Goal: Task Accomplishment & Management: Use online tool/utility

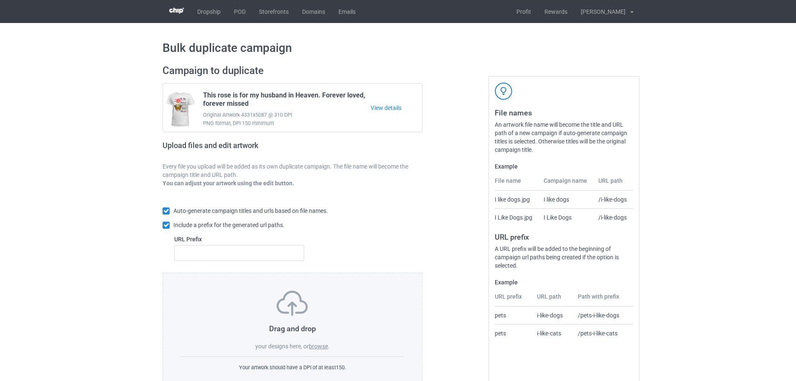
scroll to position [27, 0]
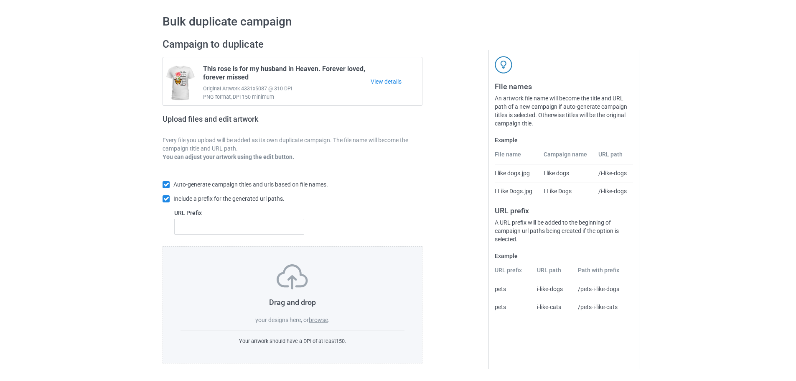
click at [320, 321] on label "browse" at bounding box center [318, 319] width 19 height 7
click at [0, 0] on input "browse" at bounding box center [0, 0] width 0 height 0
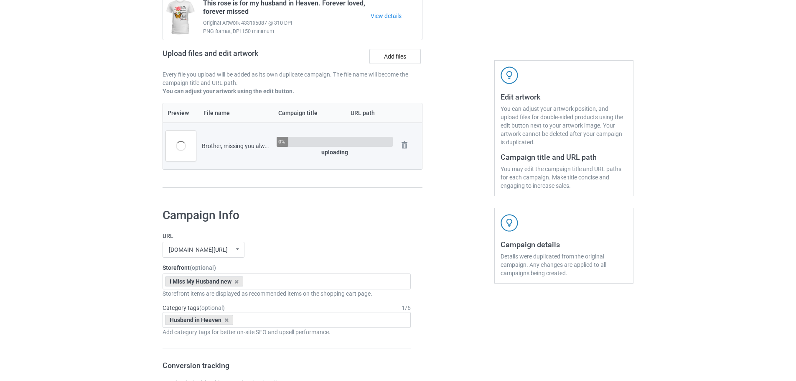
scroll to position [110, 0]
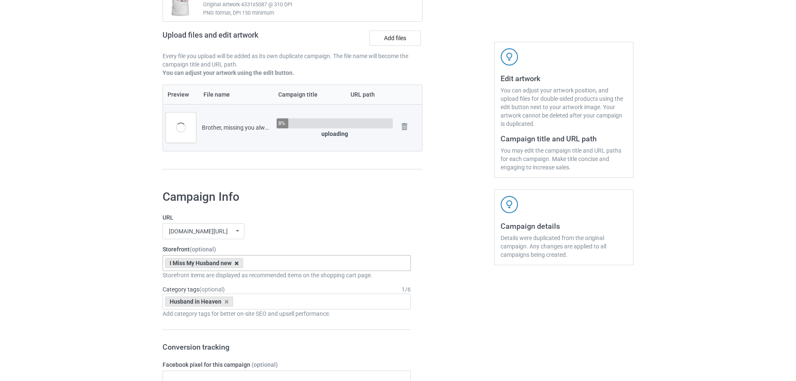
click at [238, 262] on icon at bounding box center [236, 262] width 4 height 5
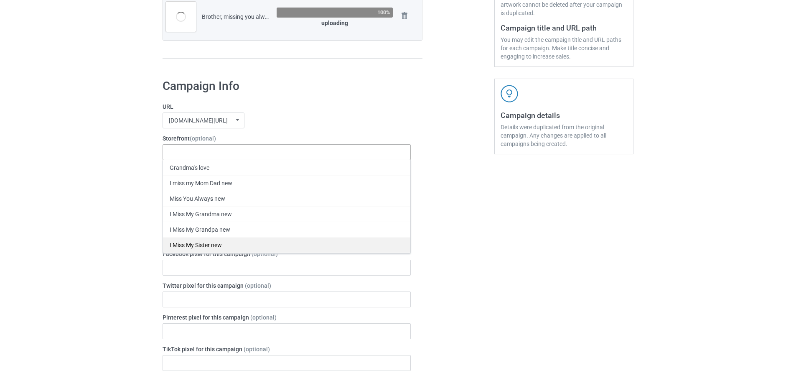
scroll to position [236, 0]
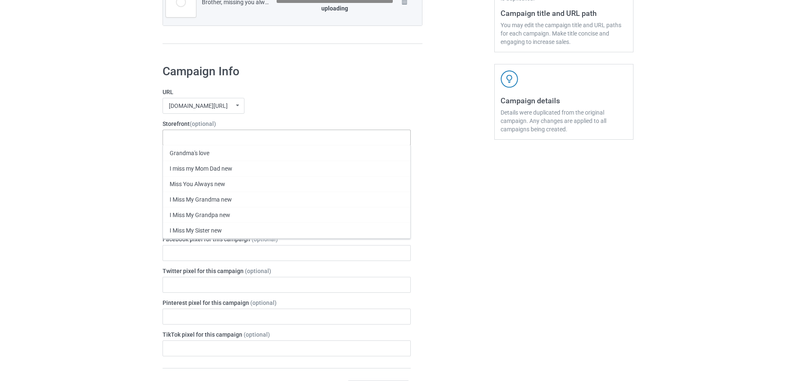
click at [223, 261] on div "I Miss My Brother new" at bounding box center [286, 260] width 247 height 15
click at [87, 239] on div "Bulk duplicate campaign Campaign to duplicate This rose is for my husband in He…" at bounding box center [398, 311] width 796 height 1049
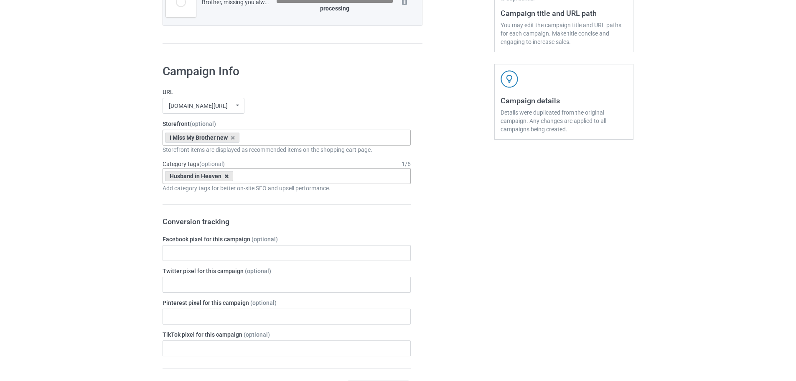
click at [226, 177] on icon at bounding box center [226, 175] width 4 height 5
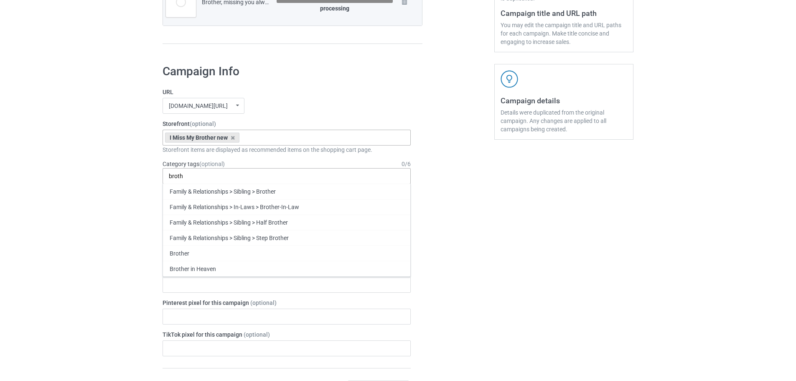
scroll to position [0, 0]
type input "brother"
click at [200, 262] on div "Brother in Heaven" at bounding box center [286, 268] width 247 height 15
click at [74, 231] on div "Bulk duplicate campaign Campaign to duplicate This rose is for my husband in He…" at bounding box center [398, 311] width 796 height 1049
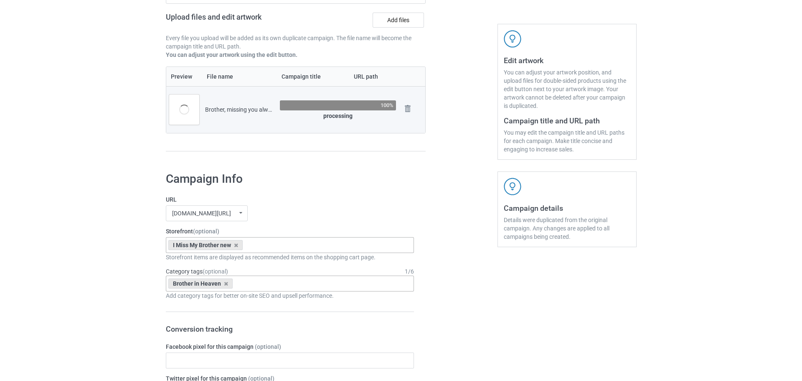
scroll to position [69, 0]
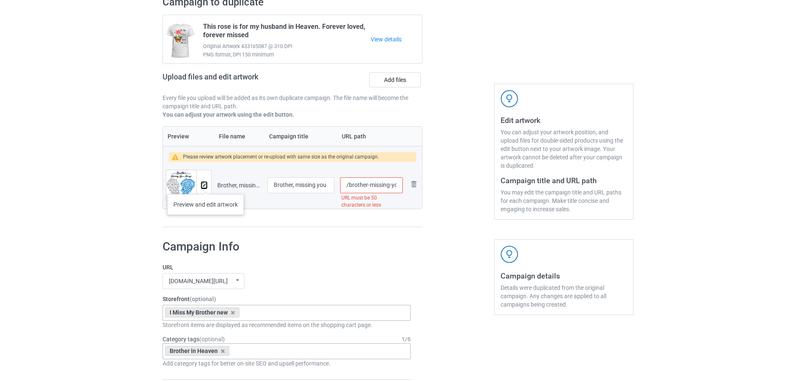
click at [206, 185] on img at bounding box center [203, 185] width 5 height 5
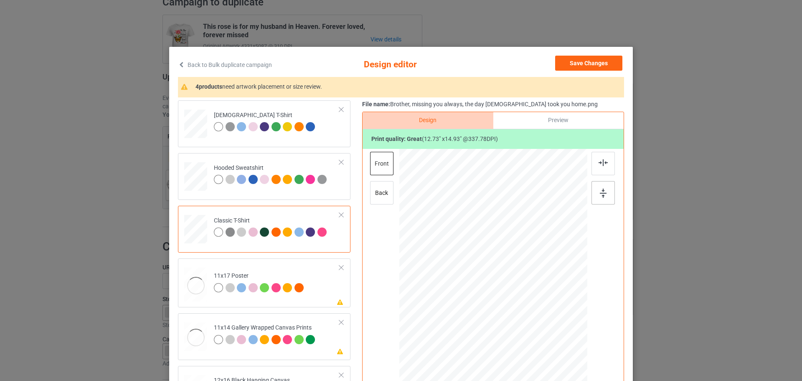
click at [596, 192] on div at bounding box center [602, 192] width 23 height 23
click at [599, 166] on div at bounding box center [602, 163] width 23 height 23
click at [320, 289] on td "Please review artwork placement 11x17 Poster" at bounding box center [276, 282] width 135 height 42
click at [592, 194] on div at bounding box center [602, 192] width 23 height 23
click at [607, 165] on div at bounding box center [602, 163] width 23 height 23
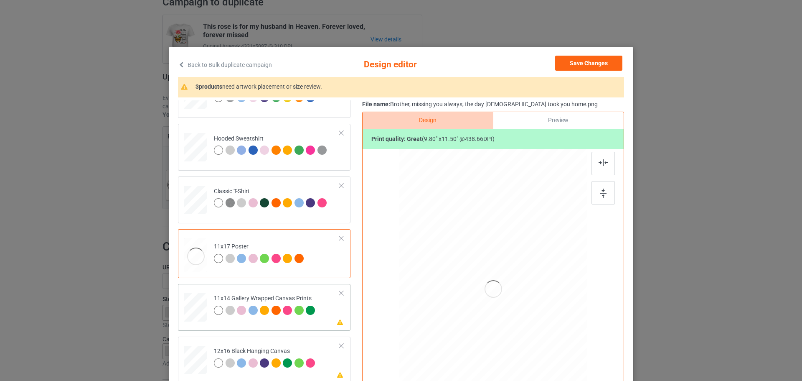
scroll to position [42, 0]
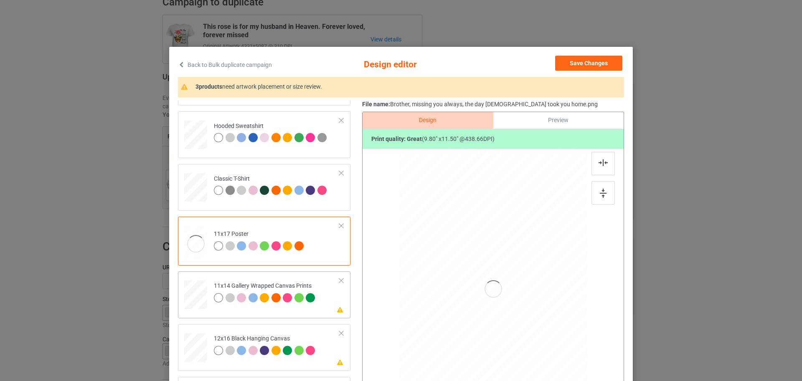
click at [327, 301] on td "Please review artwork placement 11x14 Gallery Wrapped Canvas Prints" at bounding box center [276, 292] width 135 height 37
click at [601, 185] on div at bounding box center [602, 192] width 23 height 23
click at [604, 159] on div at bounding box center [602, 163] width 23 height 23
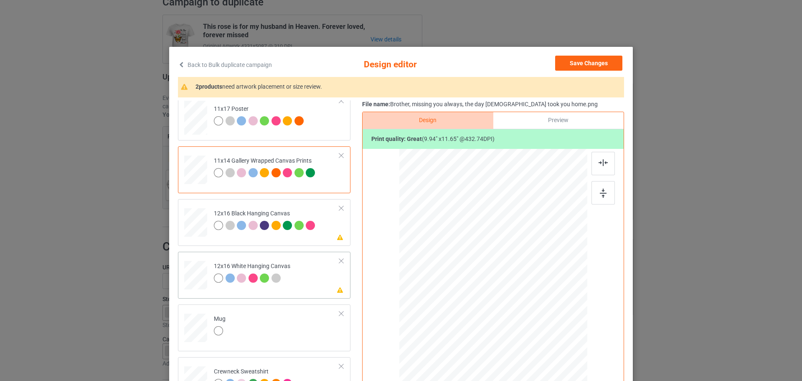
scroll to position [167, 0]
click at [325, 236] on td "Please review artwork placement 12x16 Black Hanging Canvas" at bounding box center [276, 220] width 135 height 37
drag, startPoint x: 602, startPoint y: 195, endPoint x: 599, endPoint y: 167, distance: 28.2
click at [602, 194] on img at bounding box center [603, 192] width 7 height 9
click at [599, 167] on div at bounding box center [602, 163] width 23 height 23
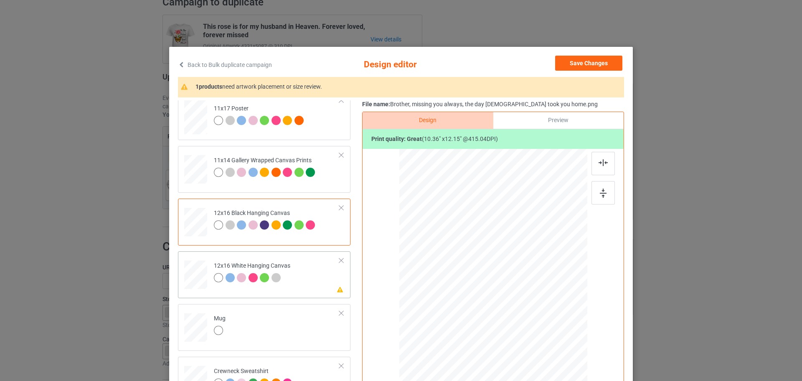
click at [297, 279] on td "Please review artwork placement 12x16 White Hanging Canvas" at bounding box center [276, 272] width 135 height 37
click at [600, 184] on div at bounding box center [602, 192] width 23 height 23
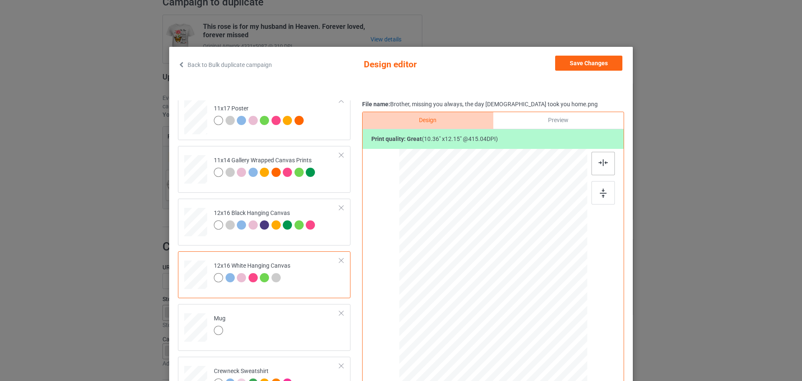
click at [600, 167] on div at bounding box center [602, 163] width 23 height 23
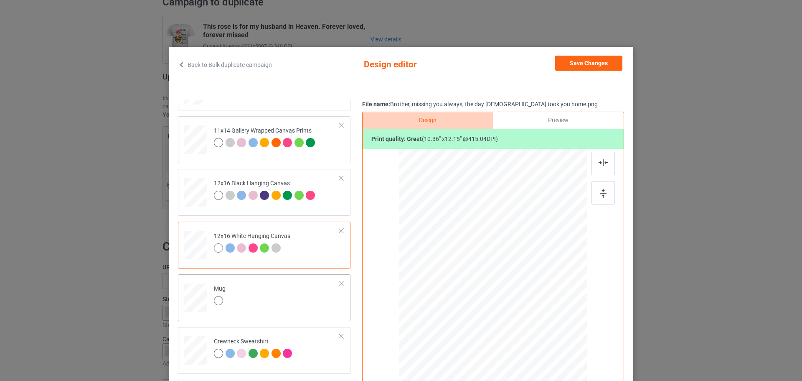
click at [282, 286] on td "Mug" at bounding box center [276, 295] width 135 height 37
click at [604, 197] on div at bounding box center [602, 192] width 23 height 23
click at [599, 165] on img at bounding box center [603, 162] width 9 height 7
drag, startPoint x: 539, startPoint y: 266, endPoint x: 545, endPoint y: 266, distance: 5.9
click at [545, 266] on div at bounding box center [544, 265] width 47 height 56
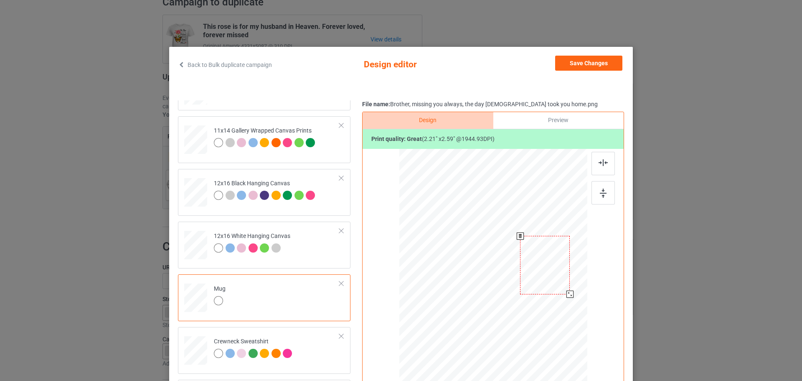
click at [566, 294] on div at bounding box center [569, 293] width 7 height 7
click at [552, 285] on div at bounding box center [545, 266] width 50 height 58
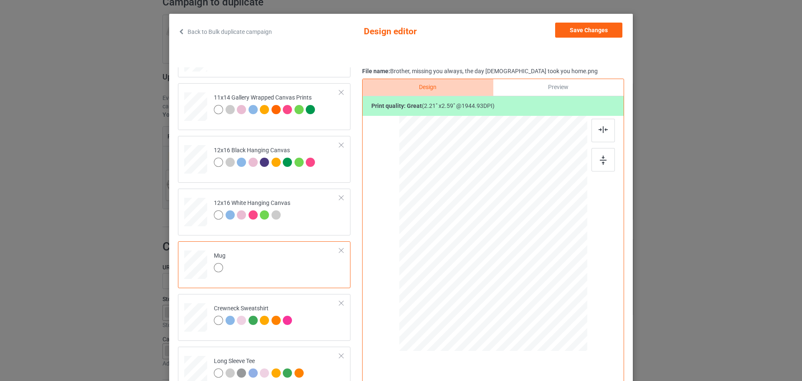
scroll to position [102, 0]
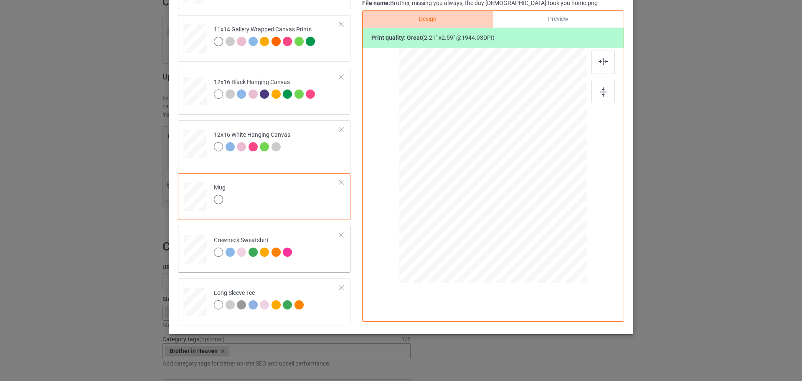
click at [312, 255] on td "Crewneck Sweatshirt" at bounding box center [276, 247] width 135 height 37
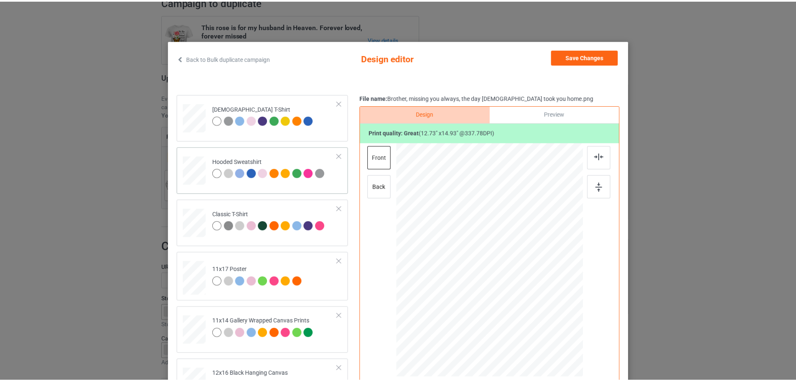
scroll to position [0, 0]
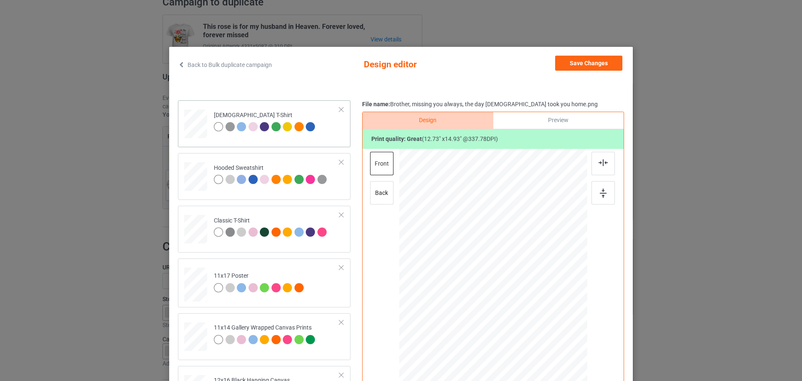
click at [333, 135] on td "[DEMOGRAPHIC_DATA] T-Shirt" at bounding box center [276, 122] width 135 height 37
click at [593, 58] on button "Save Changes" at bounding box center [588, 63] width 67 height 15
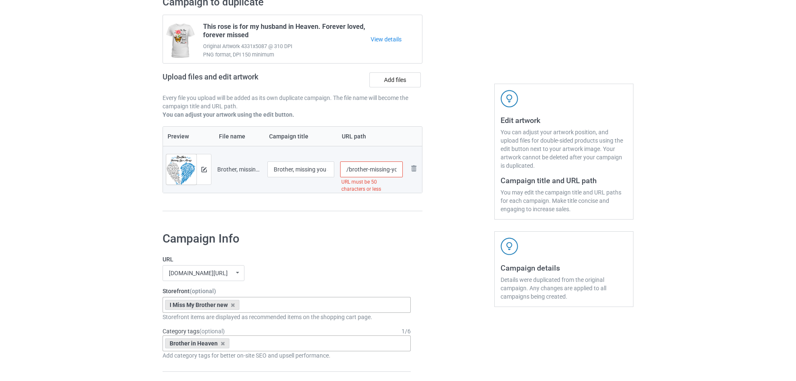
click at [353, 170] on input "/brother-missing-you-always-the-day-god-took-you-home" at bounding box center [371, 169] width 63 height 16
type input "/sb141"
click at [374, 203] on div "Preview File name Campaign title URL path Preview and edit artwork Brother, mis…" at bounding box center [292, 168] width 260 height 85
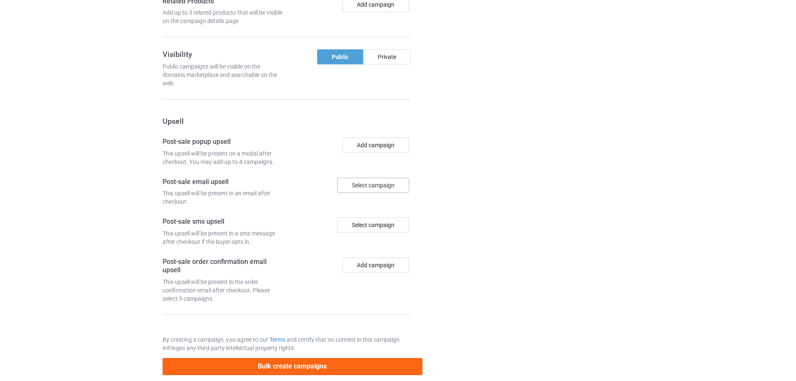
scroll to position [692, 0]
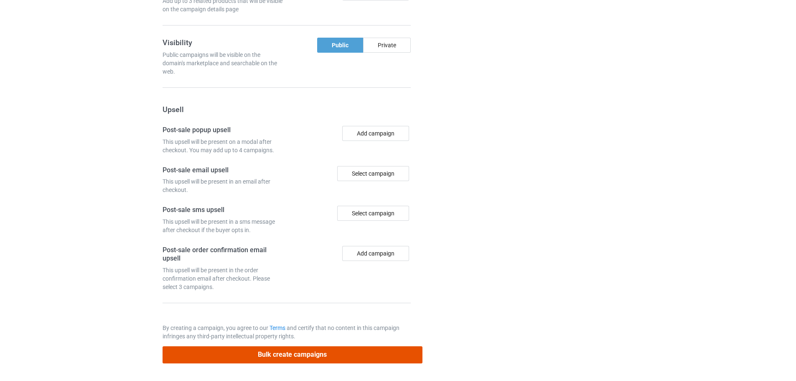
click at [333, 353] on button "Bulk create campaigns" at bounding box center [292, 354] width 260 height 17
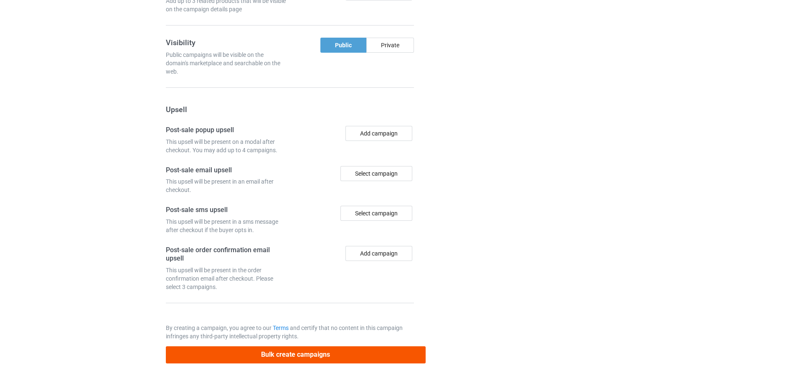
scroll to position [0, 0]
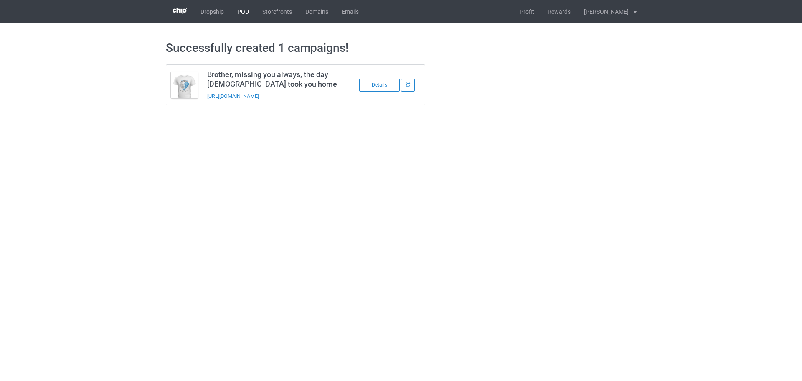
click at [249, 12] on link "POD" at bounding box center [243, 11] width 25 height 23
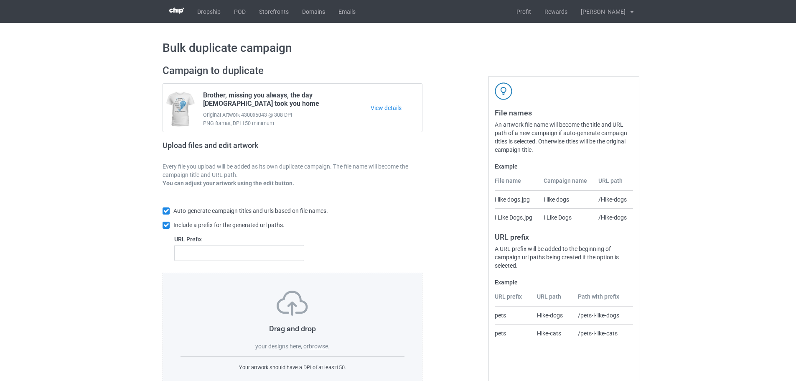
scroll to position [27, 0]
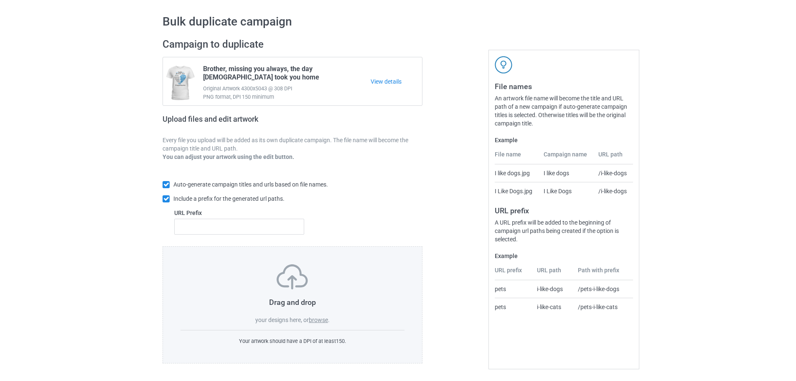
click at [313, 315] on div "Drag and drop your designs here, or browse ." at bounding box center [292, 294] width 224 height 60
click at [314, 319] on label "browse" at bounding box center [318, 319] width 19 height 7
click at [0, 0] on input "browse" at bounding box center [0, 0] width 0 height 0
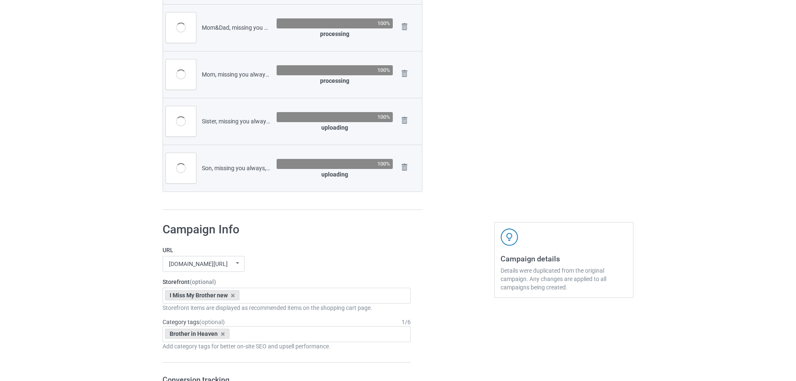
scroll to position [486, 0]
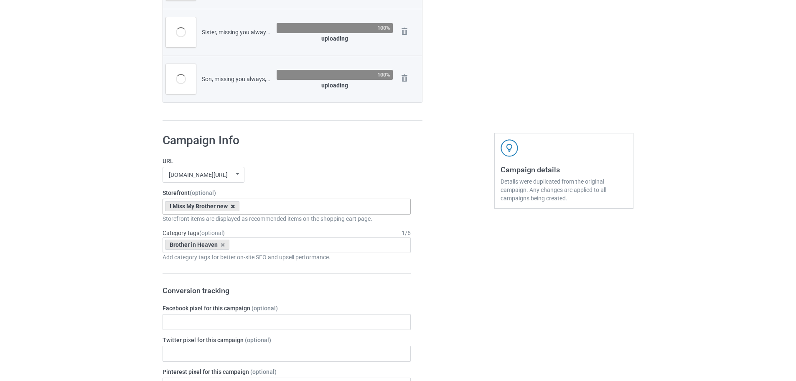
click at [233, 207] on icon at bounding box center [233, 205] width 4 height 5
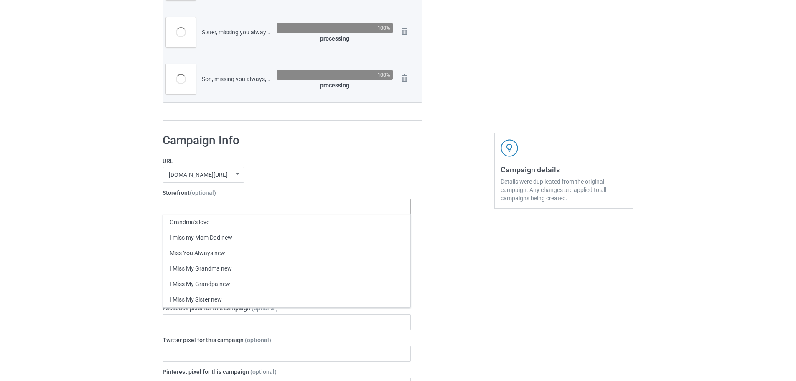
drag, startPoint x: 73, startPoint y: 192, endPoint x: 197, endPoint y: 229, distance: 129.6
click at [74, 192] on div "Bulk duplicate campaign Campaign to duplicate Brother, missing you always, the …" at bounding box center [398, 221] width 796 height 1368
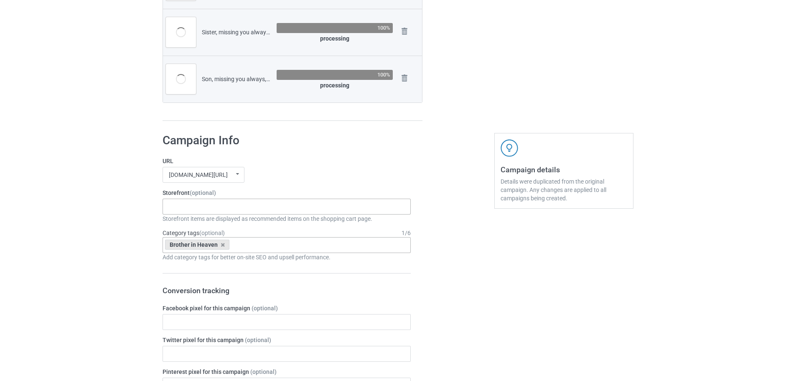
click at [224, 242] on div "Brother in Heaven" at bounding box center [197, 244] width 64 height 10
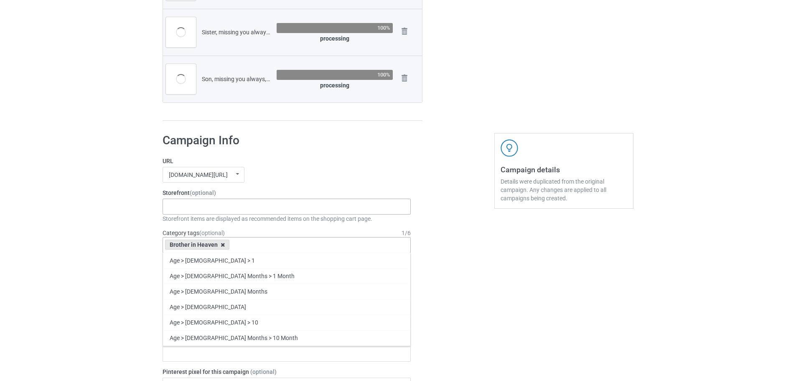
click at [223, 244] on icon at bounding box center [223, 244] width 4 height 5
click at [45, 191] on div "Bulk duplicate campaign Campaign to duplicate Brother, missing you always, the …" at bounding box center [398, 221] width 796 height 1368
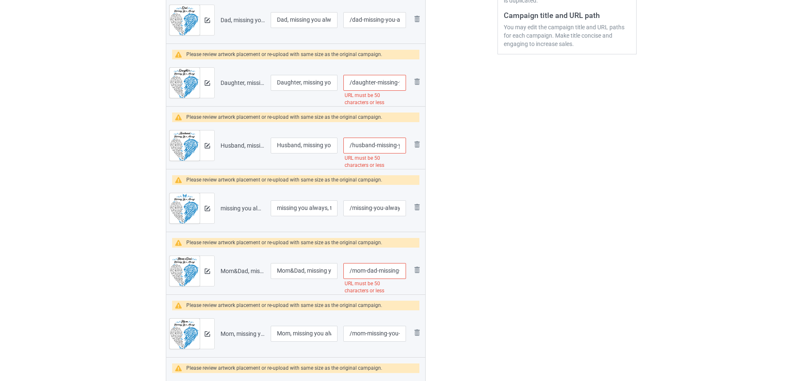
scroll to position [152, 0]
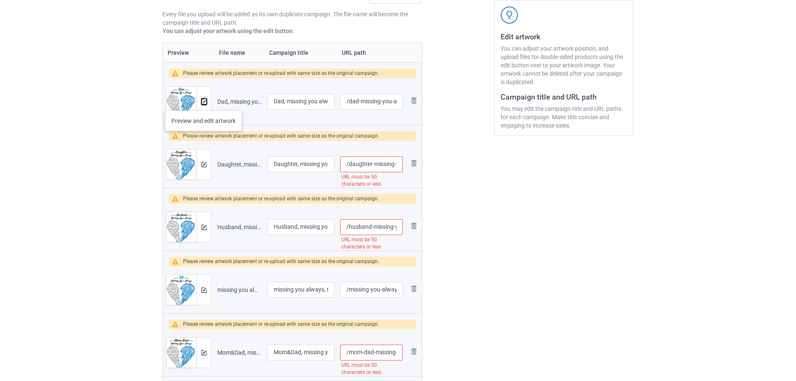
click at [203, 102] on img at bounding box center [203, 101] width 5 height 5
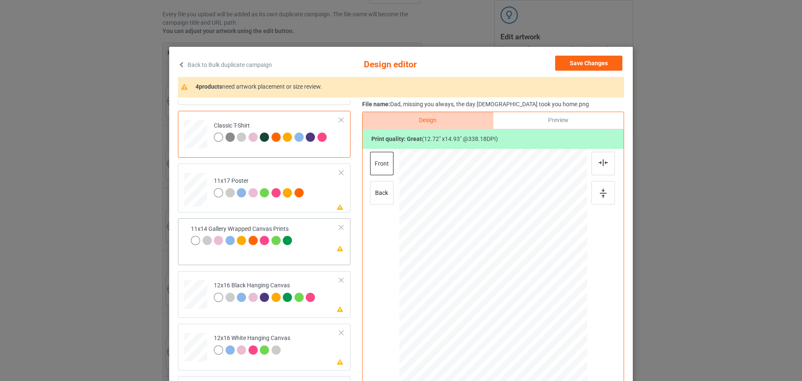
scroll to position [125, 0]
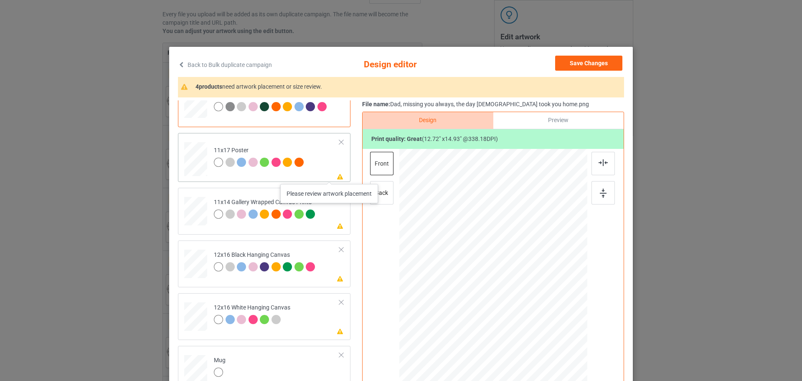
click at [337, 175] on icon at bounding box center [340, 176] width 7 height 6
click at [605, 192] on div at bounding box center [602, 192] width 23 height 23
click at [335, 226] on td "Please review artwork placement 11x14 Gallery Wrapped Canvas Prints" at bounding box center [276, 209] width 135 height 37
click at [600, 189] on img at bounding box center [603, 192] width 7 height 9
click at [327, 275] on td "Please review artwork placement 12x16 Black Hanging Canvas" at bounding box center [276, 262] width 135 height 37
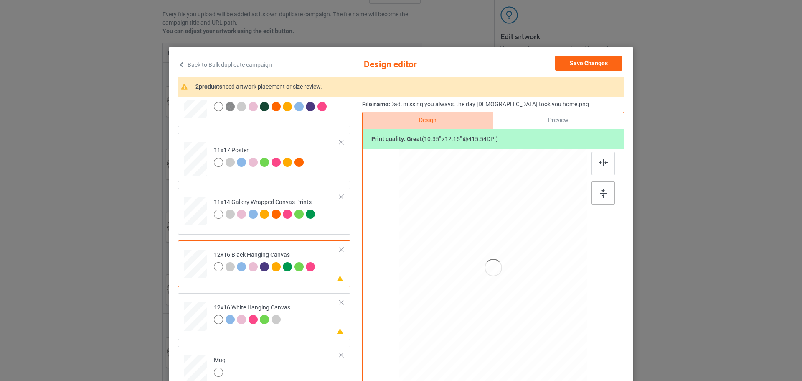
click at [600, 196] on img at bounding box center [603, 192] width 7 height 9
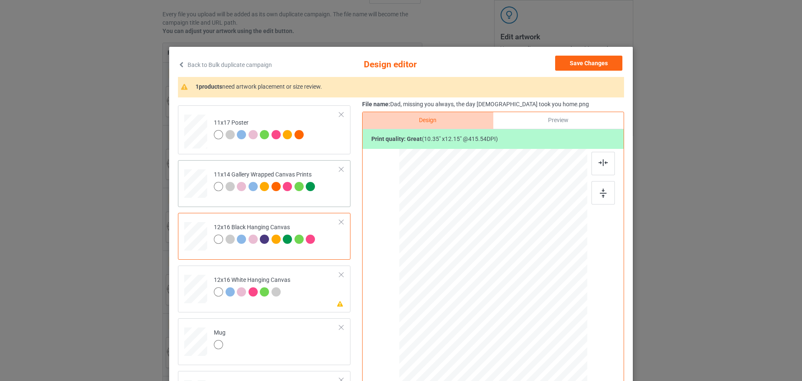
scroll to position [167, 0]
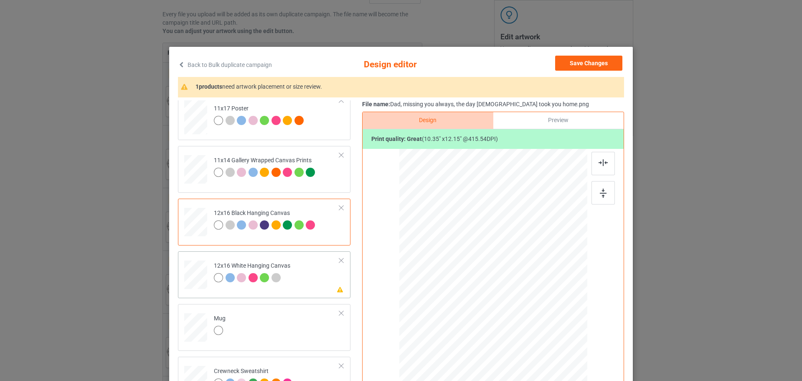
click at [309, 279] on td "Please review artwork placement 12x16 White Hanging Canvas" at bounding box center [276, 272] width 135 height 37
click at [596, 197] on div at bounding box center [602, 192] width 23 height 23
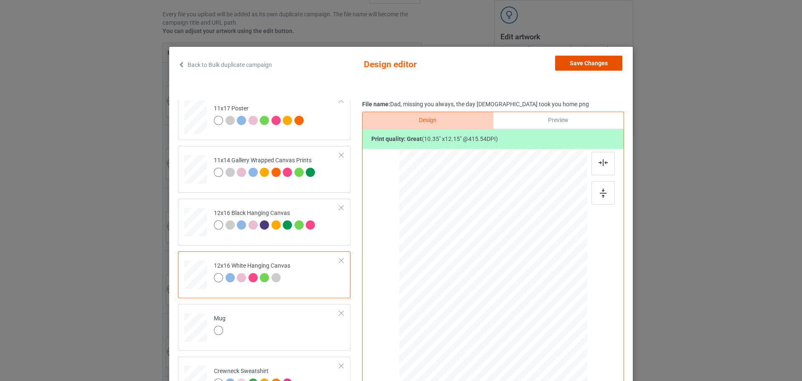
click at [586, 63] on button "Save Changes" at bounding box center [588, 63] width 67 height 15
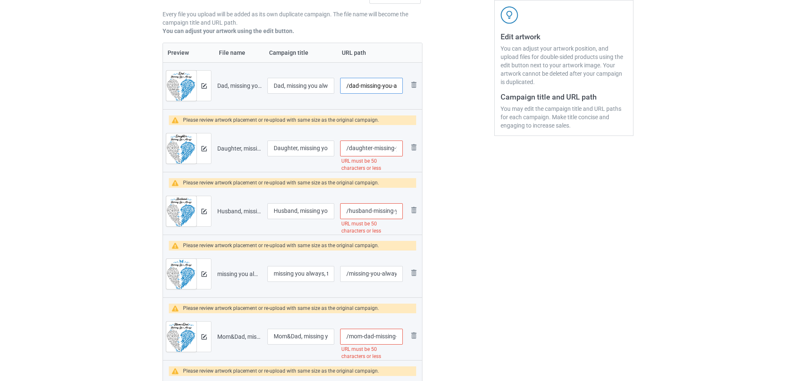
click at [357, 84] on input "/dad-missing-you-always-the-day-god-took-you-home" at bounding box center [371, 86] width 63 height 16
type input "/sd141"
click at [364, 148] on input "/daughter-missing-you-always-the-day-god-took-you-home" at bounding box center [371, 148] width 63 height 16
type input "/sr141"
click at [376, 215] on input "/husband-missing-you-always-the-day-god-took-you-home" at bounding box center [371, 211] width 63 height 16
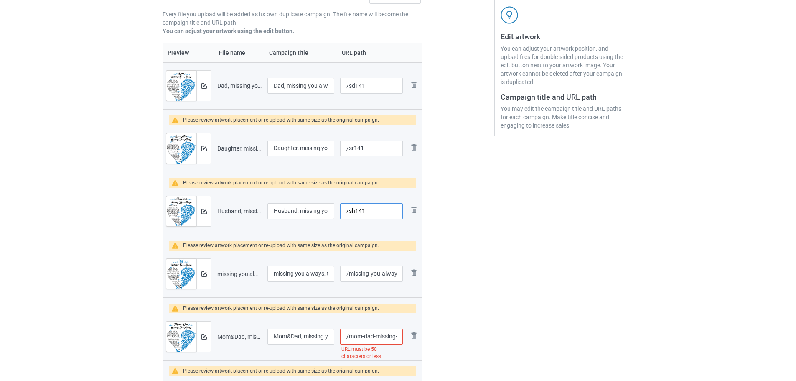
type input "/sh141"
click at [378, 279] on input "/missing-you-always-the-day-god-took-you-home" at bounding box center [371, 274] width 63 height 16
type input "/sy141"
click at [208, 270] on div at bounding box center [203, 274] width 15 height 30
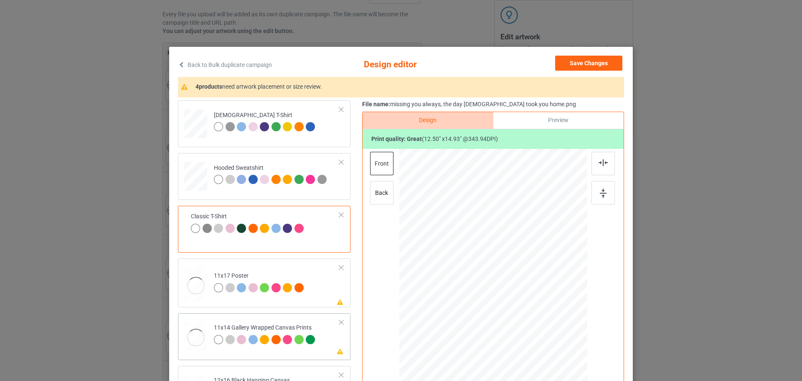
scroll to position [125, 0]
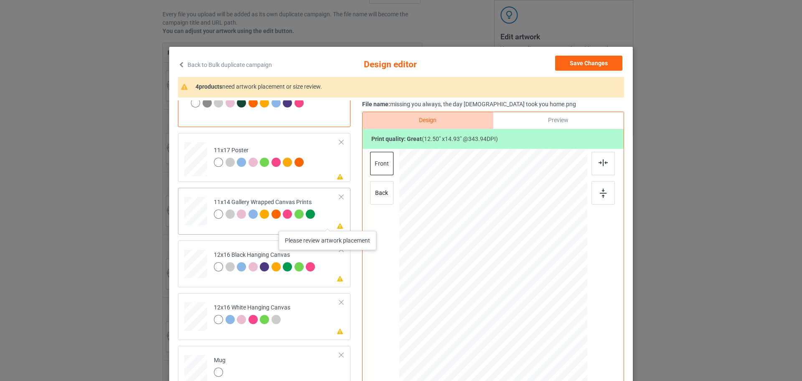
click at [337, 222] on icon at bounding box center [340, 225] width 7 height 6
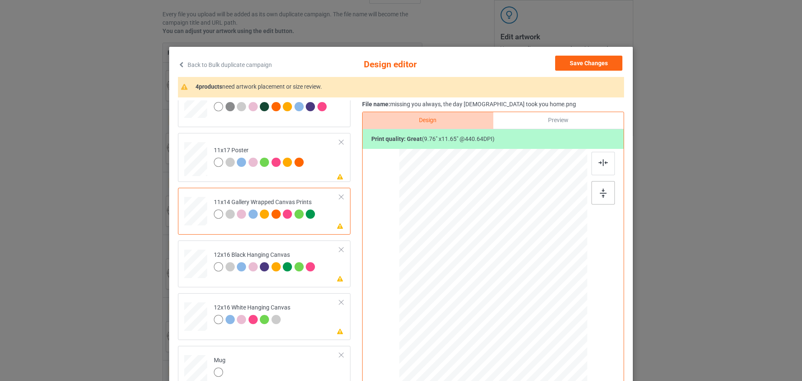
click at [602, 198] on div at bounding box center [602, 192] width 23 height 23
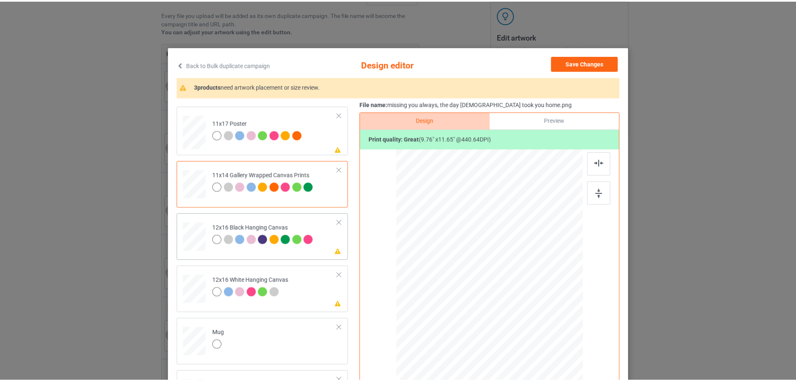
scroll to position [167, 0]
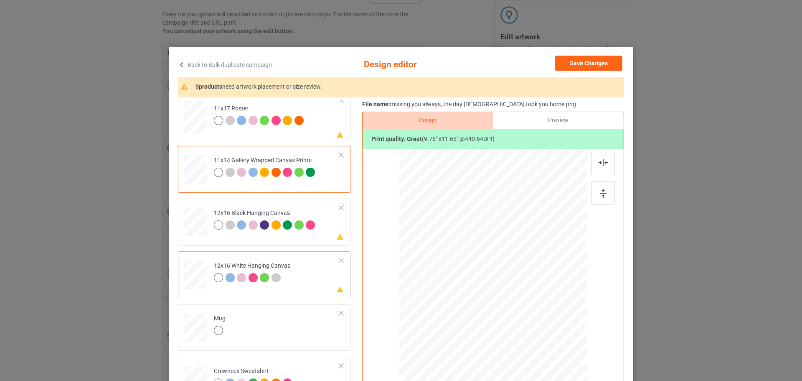
click at [298, 293] on div "Please review artwork placement 12x16 White Hanging Canvas" at bounding box center [264, 274] width 173 height 47
click at [605, 195] on div at bounding box center [602, 192] width 23 height 23
click at [329, 146] on div "11x14 Gallery Wrapped Canvas Prints" at bounding box center [264, 169] width 173 height 47
click at [326, 132] on td "Please review artwork placement 11x17 Poster" at bounding box center [276, 115] width 135 height 42
click at [601, 193] on img at bounding box center [603, 192] width 7 height 9
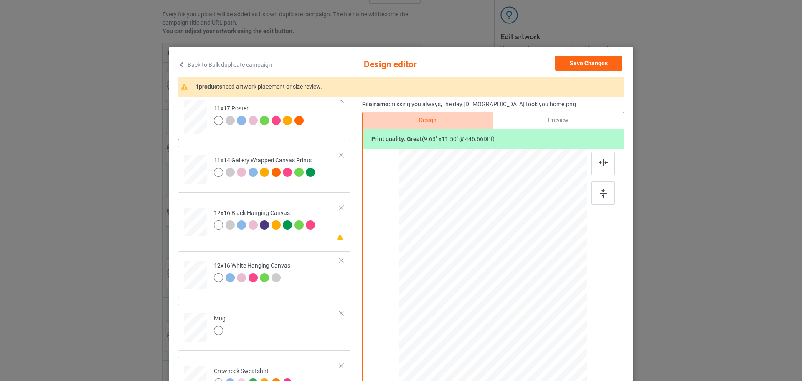
click at [337, 232] on div "Please review artwork placement 12x16 Black Hanging Canvas" at bounding box center [264, 221] width 173 height 47
click at [601, 194] on img at bounding box center [603, 192] width 7 height 9
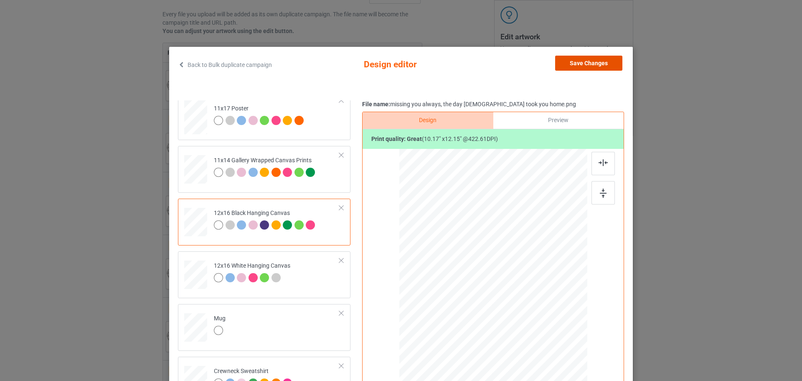
click at [578, 59] on button "Save Changes" at bounding box center [588, 63] width 67 height 15
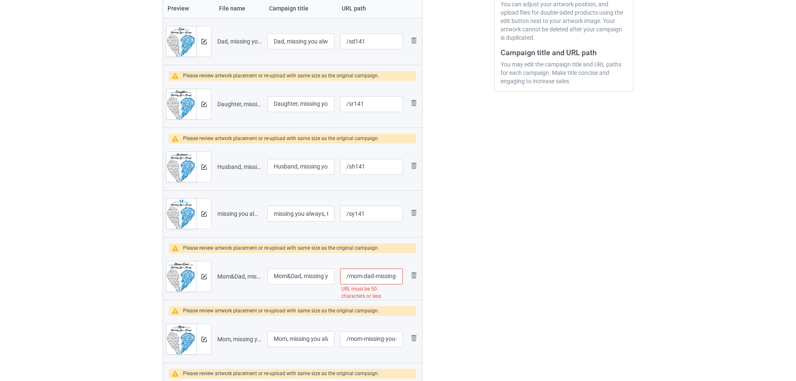
scroll to position [236, 0]
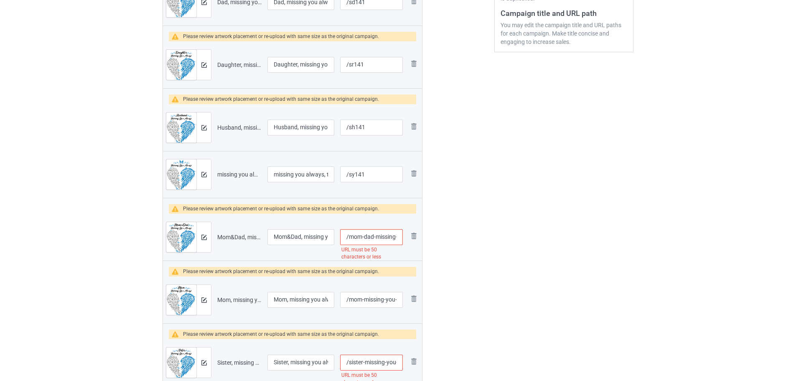
click at [375, 236] on input "/mom-dad-missing-you-always-the-day-god-took-you-home" at bounding box center [371, 237] width 63 height 16
type input "/smd141"
click at [203, 239] on img at bounding box center [203, 236] width 5 height 5
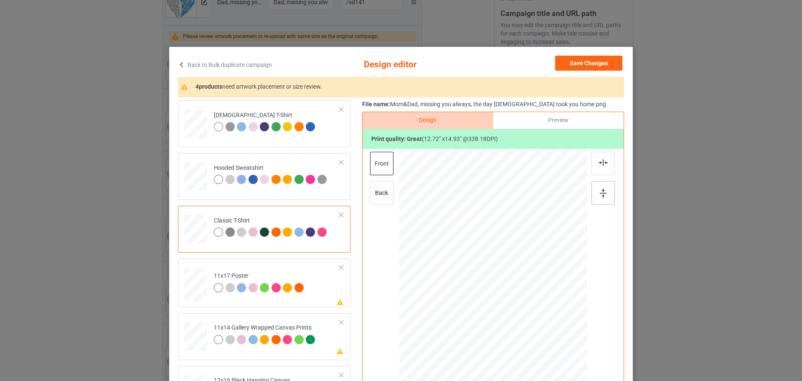
click at [593, 191] on div at bounding box center [602, 192] width 23 height 23
click at [609, 163] on div at bounding box center [602, 163] width 23 height 23
click at [594, 64] on button "Save Changes" at bounding box center [588, 63] width 67 height 15
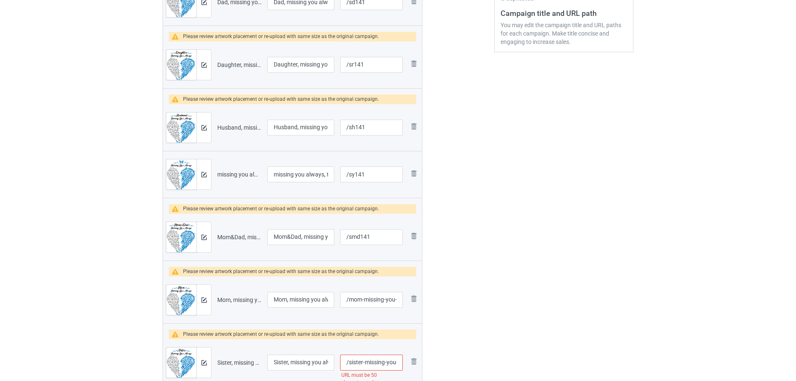
scroll to position [277, 0]
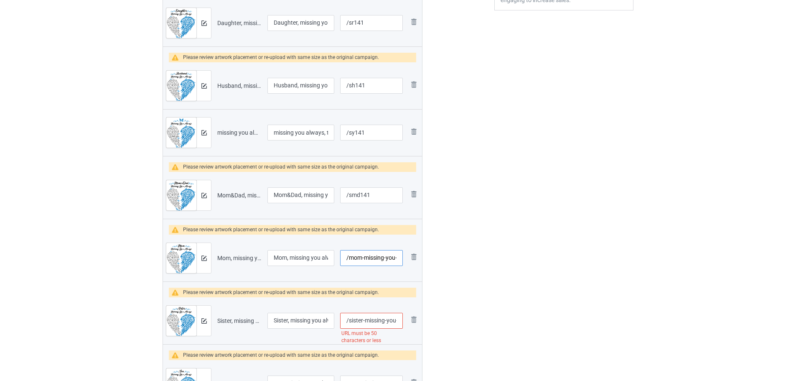
click at [370, 257] on input "/mom-missing-you-always-the-day-god-took-you-home" at bounding box center [371, 258] width 63 height 16
type input "/sm141"
click at [363, 318] on input "/sister-missing-you-always-the-day-god-took-you-home" at bounding box center [371, 320] width 63 height 16
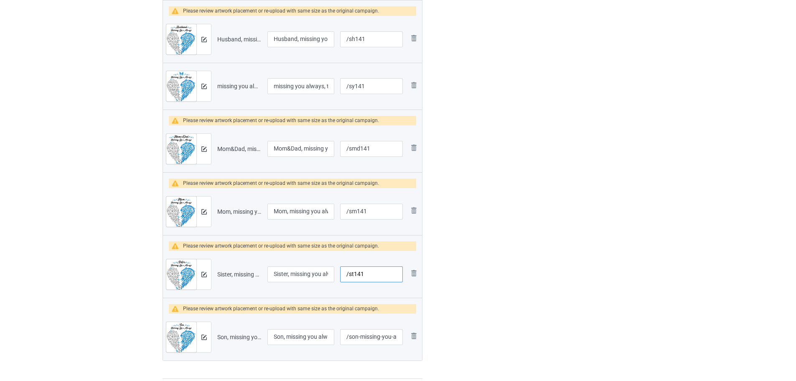
scroll to position [403, 0]
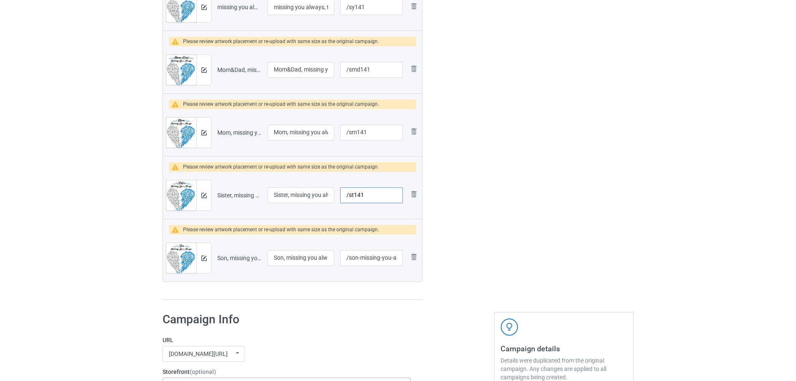
type input "/st141"
click at [379, 257] on input "/son-missing-you-always-the-day-god-took-you-home" at bounding box center [371, 258] width 63 height 16
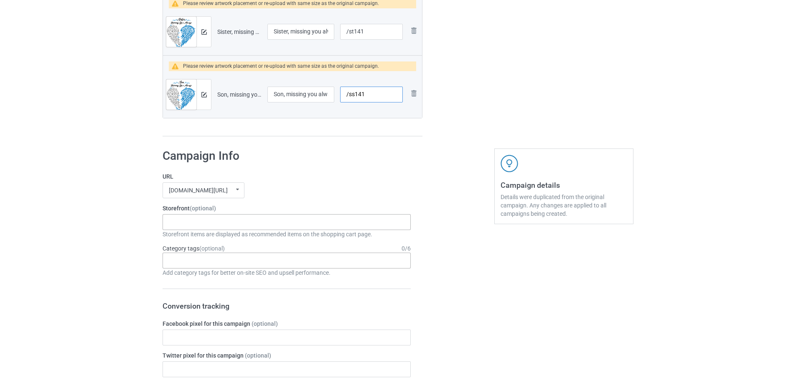
scroll to position [570, 0]
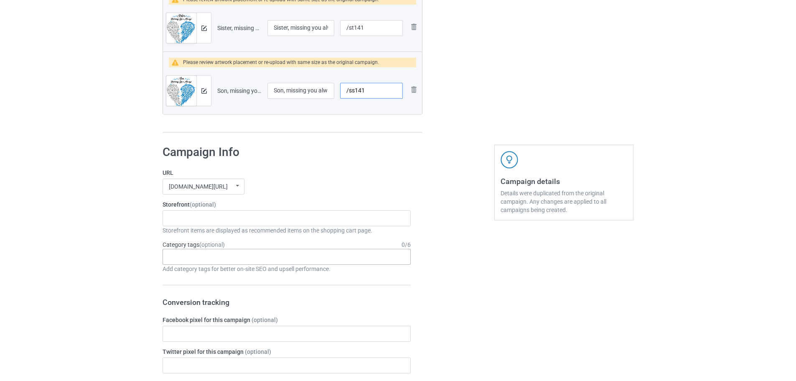
type input "/ss141"
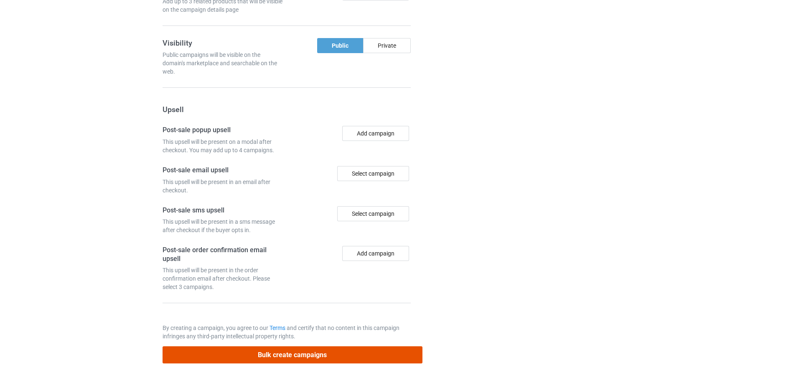
click at [317, 348] on button "Bulk create campaigns" at bounding box center [292, 354] width 260 height 17
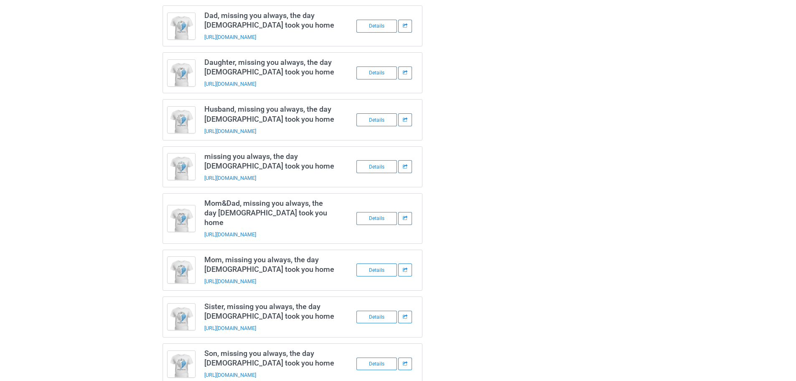
scroll to position [0, 0]
